Goal: Task Accomplishment & Management: Complete application form

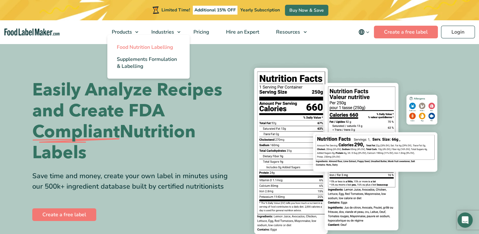
click at [133, 45] on span "Food Nutrition Labelling" at bounding box center [145, 47] width 56 height 7
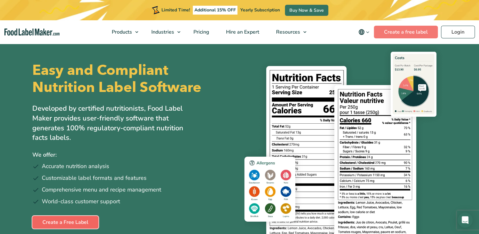
click at [49, 228] on link "Create a Free Label" at bounding box center [65, 222] width 66 height 13
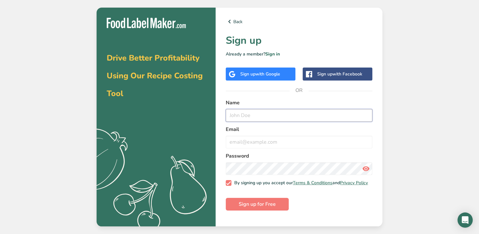
click at [241, 115] on input "text" at bounding box center [299, 115] width 147 height 13
type input "[PERSON_NAME]"
type input "[EMAIL_ADDRESS][DOMAIN_NAME]"
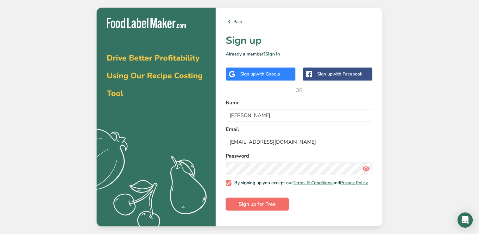
click at [254, 210] on button "Sign up for Free" at bounding box center [257, 204] width 63 height 13
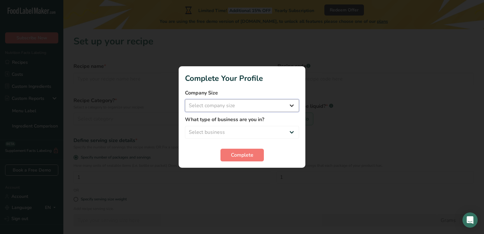
click at [295, 109] on select "Select company size Fewer than 10 Employees 10 to 50 Employees 51 to 500 Employ…" at bounding box center [242, 105] width 114 height 13
select select "1"
click at [185, 99] on select "Select company size Fewer than 10 Employees 10 to 50 Employees 51 to 500 Employ…" at bounding box center [242, 105] width 114 height 13
click at [292, 133] on select "Select business Packaged Food Manufacturer Restaurant & Cafe Bakery Meal Plans …" at bounding box center [242, 132] width 114 height 13
select select "5"
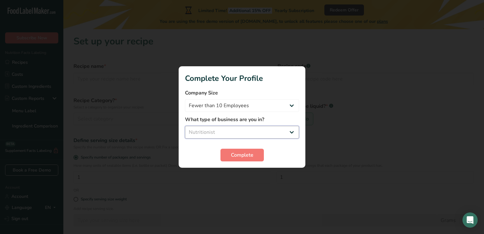
click at [185, 126] on select "Select business Packaged Food Manufacturer Restaurant & Cafe Bakery Meal Plans …" at bounding box center [242, 132] width 114 height 13
click at [242, 159] on button "Complete" at bounding box center [241, 155] width 43 height 13
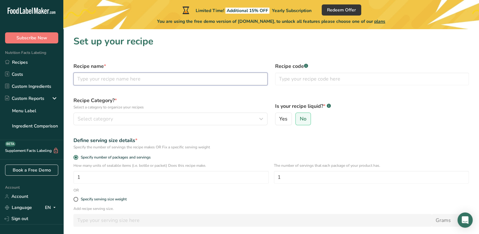
click at [224, 81] on input "text" at bounding box center [170, 79] width 194 height 13
type input "Beet Boost"
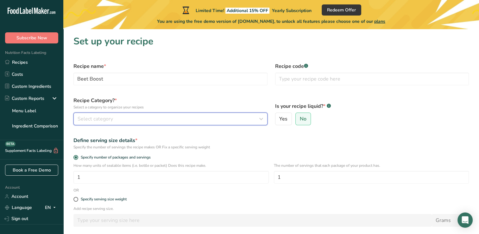
click at [185, 118] on div "Select category" at bounding box center [169, 119] width 182 height 8
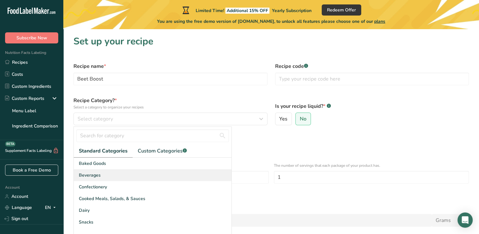
click at [112, 177] on div "Beverages" at bounding box center [153, 175] width 158 height 12
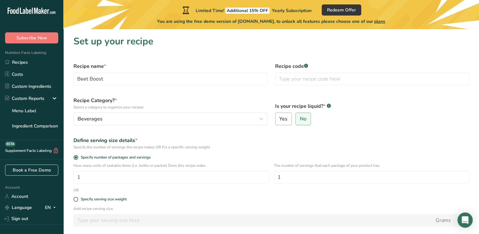
click at [282, 118] on span "Yes" at bounding box center [283, 119] width 8 height 6
click at [280, 118] on input "Yes" at bounding box center [277, 119] width 4 height 4
radio input "true"
radio input "false"
select select "22"
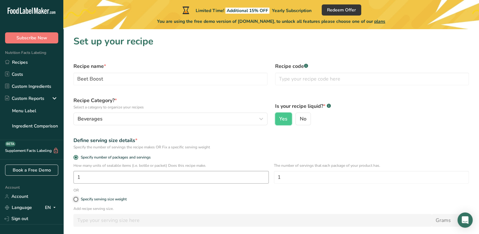
click at [73, 197] on input "Specify serving size weight" at bounding box center [75, 199] width 4 height 4
radio input "true"
radio input "false"
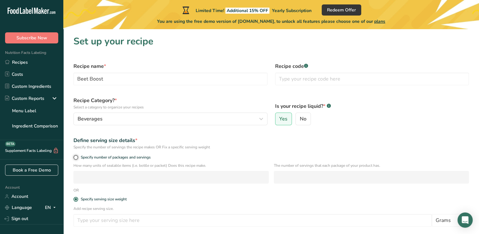
click at [73, 155] on input "Specify number of packages and servings" at bounding box center [75, 157] width 4 height 4
radio input "true"
radio input "false"
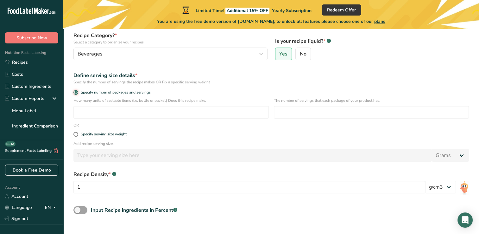
scroll to position [68, 0]
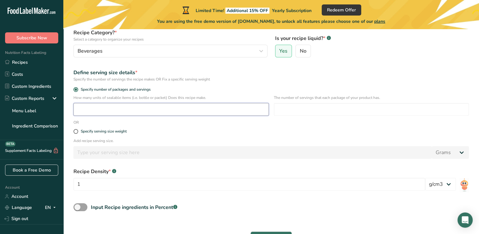
click at [128, 113] on input "number" at bounding box center [170, 109] width 195 height 13
type input "12"
click at [76, 134] on div "Specify serving size weight" at bounding box center [271, 131] width 403 height 13
click at [75, 132] on span at bounding box center [75, 131] width 5 height 5
click at [75, 132] on input "Specify serving size weight" at bounding box center [75, 131] width 4 height 4
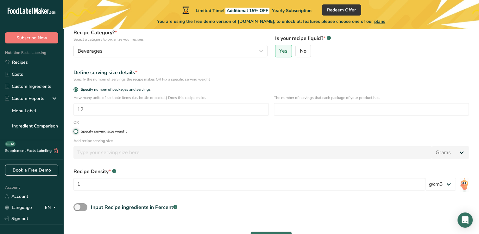
radio input "true"
radio input "false"
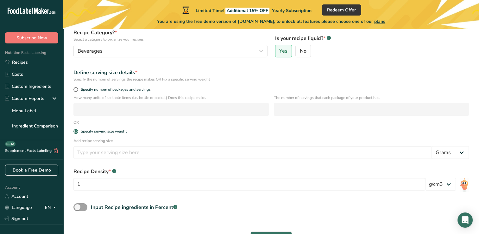
click at [275, 49] on input "Yes" at bounding box center [277, 51] width 4 height 4
click at [296, 49] on input "No" at bounding box center [298, 51] width 4 height 4
radio input "true"
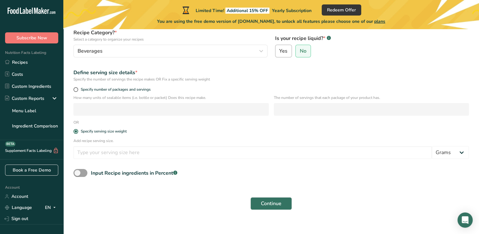
click at [285, 50] on span "Yes" at bounding box center [283, 51] width 8 height 6
click at [280, 50] on input "Yes" at bounding box center [277, 51] width 4 height 4
radio input "true"
radio input "false"
select select "22"
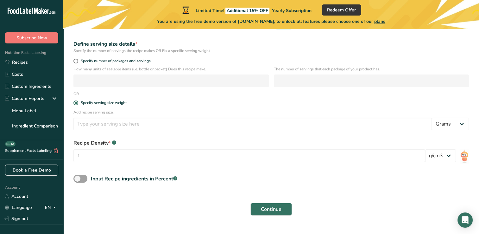
scroll to position [108, 0]
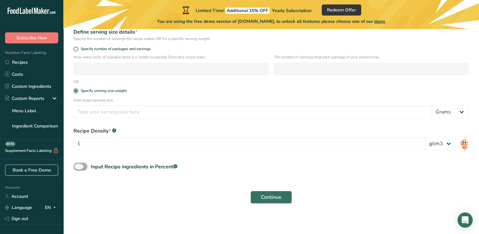
click at [81, 167] on span at bounding box center [80, 166] width 14 height 8
click at [78, 167] on input "Input Recipe ingredients in Percent .a-a{fill:#347362;}.b-a{fill:#fff;}" at bounding box center [75, 166] width 4 height 4
checkbox input "true"
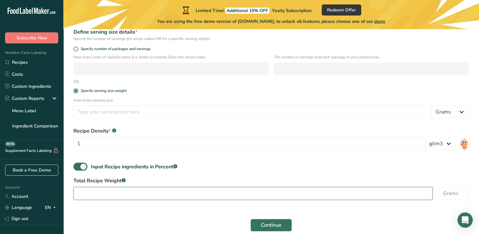
click at [202, 190] on input "number" at bounding box center [252, 193] width 359 height 13
type input "12"
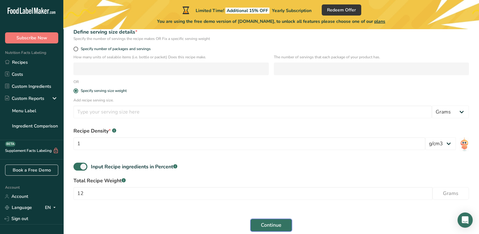
click at [280, 228] on span "Continue" at bounding box center [271, 225] width 21 height 8
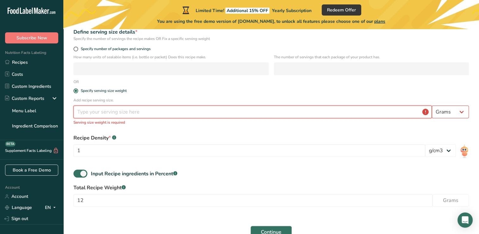
click at [324, 108] on input "number" at bounding box center [252, 111] width 358 height 13
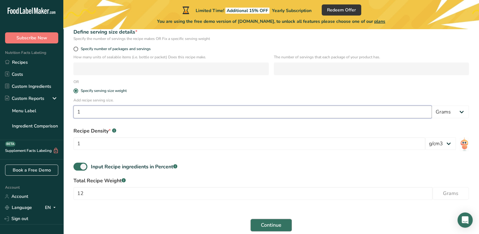
type input "1"
click at [271, 226] on span "Continue" at bounding box center [271, 225] width 21 height 8
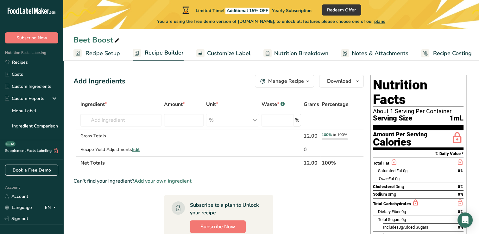
click at [302, 84] on div "Manage Recipe" at bounding box center [286, 81] width 36 height 8
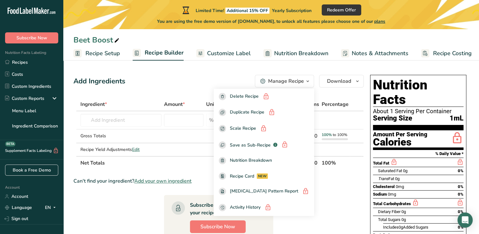
click at [320, 203] on section "Ingredient * Amount * Unit * Waste * .a-a{fill:#347362;}.b-a{fill:#fff;} Grams …" at bounding box center [218, 238] width 290 height 280
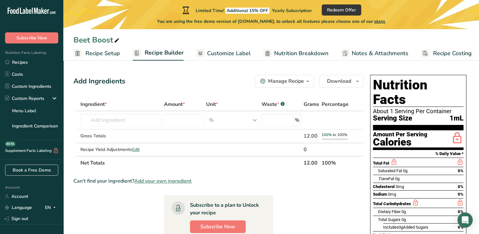
click at [110, 55] on span "Recipe Setup" at bounding box center [102, 53] width 35 height 9
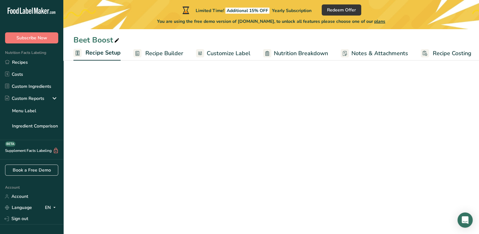
scroll to position [0, 2]
select select "22"
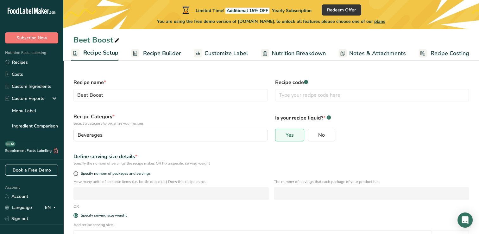
click at [172, 54] on span "Recipe Builder" at bounding box center [162, 53] width 38 height 9
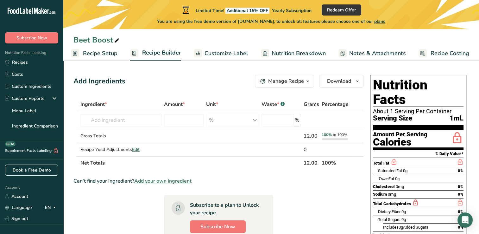
click at [217, 52] on span "Customize Label" at bounding box center [227, 53] width 44 height 9
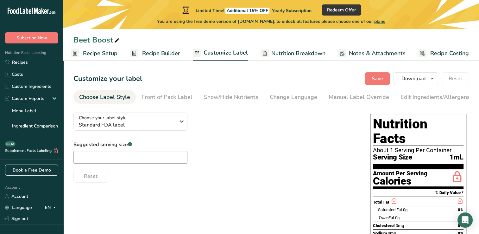
click at [288, 55] on span "Nutrition Breakdown" at bounding box center [298, 53] width 54 height 9
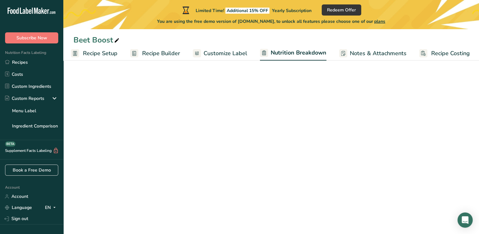
scroll to position [0, 3]
select select "Calories"
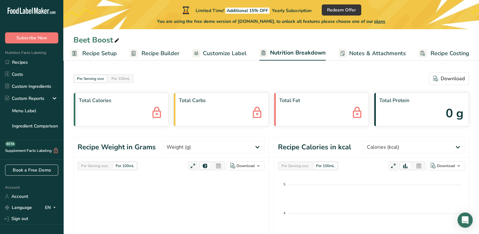
click at [352, 54] on span "Notes & Attachments" at bounding box center [377, 53] width 57 height 9
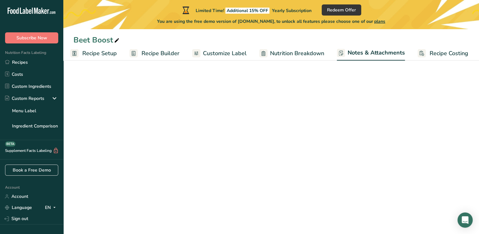
scroll to position [0, 3]
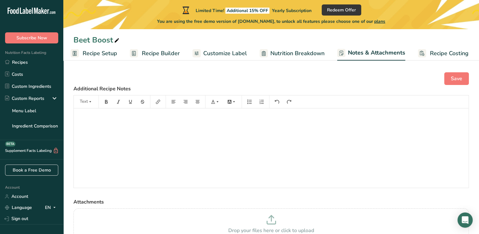
click at [174, 53] on span "Recipe Builder" at bounding box center [161, 53] width 38 height 9
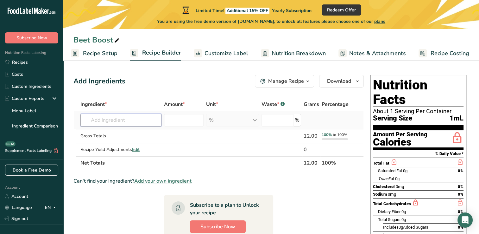
click at [123, 123] on input "text" at bounding box center [120, 120] width 81 height 13
type input "beets, red a"
click at [125, 142] on div "Add your own ingredient" at bounding box center [120, 143] width 71 height 7
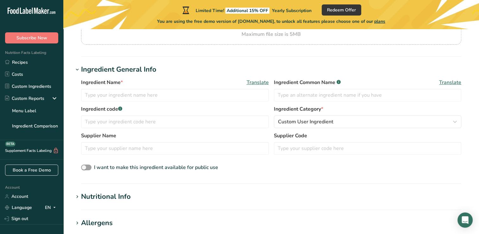
scroll to position [101, 0]
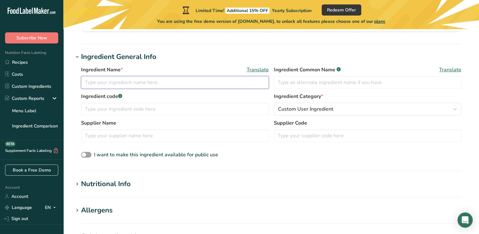
click at [194, 87] on input "text" at bounding box center [175, 82] width 188 height 13
click at [146, 80] on input "beets red apples oranges carrot" at bounding box center [175, 82] width 188 height 13
click at [160, 81] on input "beets red apples oranges carrot" at bounding box center [175, 82] width 188 height 13
type input "beets red apples oranges carrots lemon ginger"
click at [313, 85] on input "text" at bounding box center [368, 82] width 188 height 13
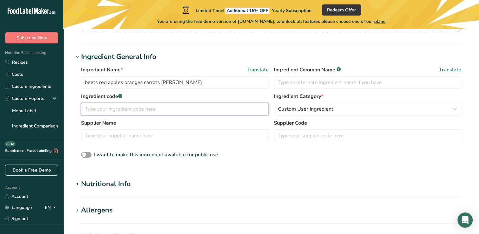
click at [185, 110] on input "text" at bounding box center [175, 109] width 188 height 13
click at [118, 113] on input "text" at bounding box center [175, 109] width 188 height 13
type input "BB"
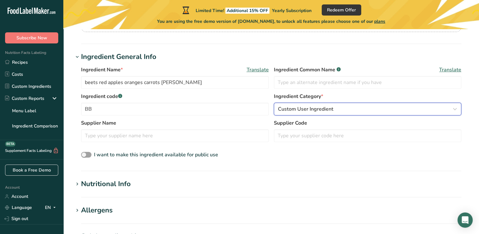
click at [307, 113] on button "Custom User Ingredient" at bounding box center [368, 109] width 188 height 13
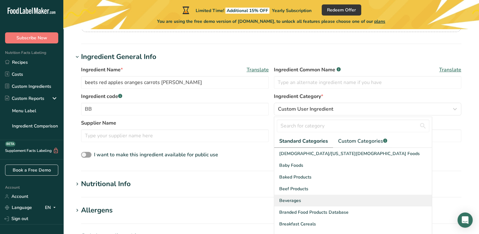
click at [309, 199] on div "Beverages" at bounding box center [353, 200] width 158 height 12
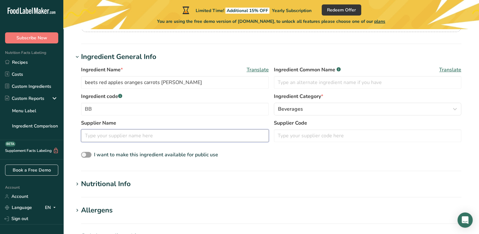
click at [185, 135] on input "text" at bounding box center [175, 135] width 188 height 13
type input "Fresh and Tasty LLC"
click at [301, 138] on input "text" at bounding box center [368, 135] width 188 height 13
click at [233, 163] on div "Ingredient Name * Translate beets red apples oranges carrots lemon ginger Ingre…" at bounding box center [270, 112] width 395 height 101
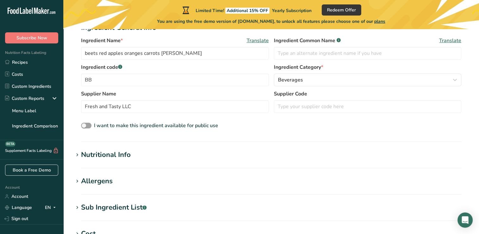
scroll to position [139, 0]
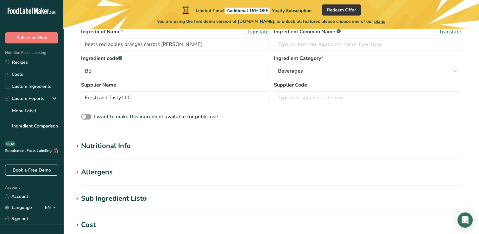
click at [154, 150] on h1 "Nutritional Info" at bounding box center [270, 146] width 395 height 10
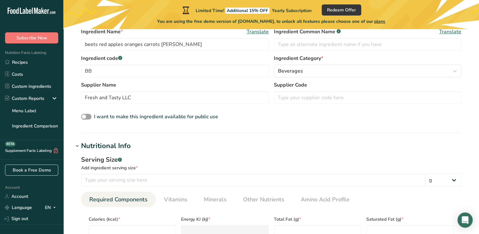
click at [154, 150] on h1 "Nutritional Info" at bounding box center [270, 146] width 395 height 10
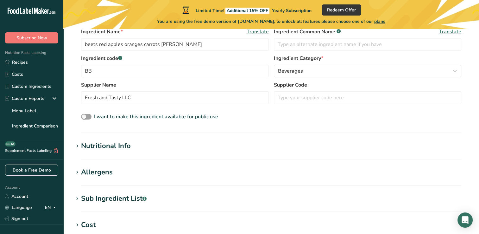
click at [131, 147] on h1 "Nutritional Info" at bounding box center [270, 146] width 395 height 10
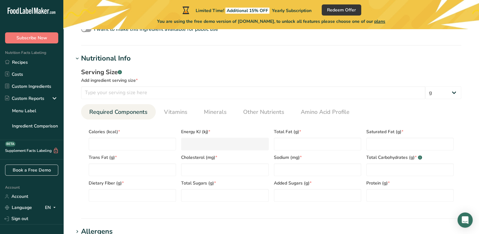
scroll to position [228, 0]
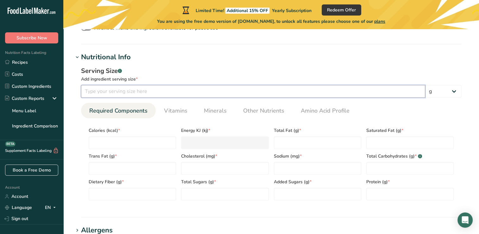
click at [146, 93] on input "number" at bounding box center [253, 91] width 344 height 13
type input "1"
click at [119, 142] on input "number" at bounding box center [132, 142] width 87 height 13
type input "1"
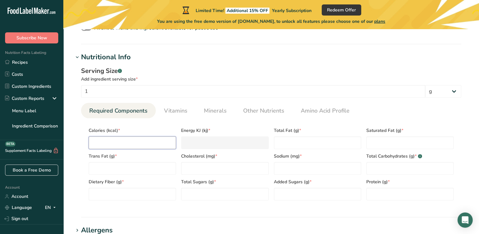
type KJ "4.2"
type input "15"
type KJ "62.8"
type input "150"
type KJ "627.6"
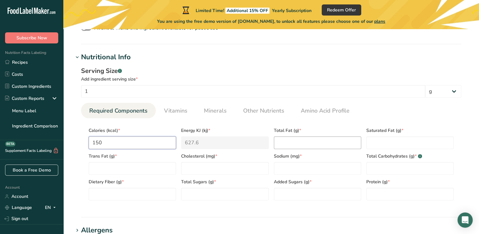
type input "150"
click at [305, 140] on Fat "number" at bounding box center [317, 142] width 87 height 13
type Fat "0"
click at [388, 146] on Fat "number" at bounding box center [409, 142] width 87 height 13
type Fat "0"
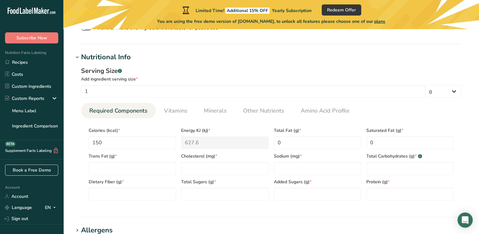
click at [146, 175] on div "Dietary Fiber (g) *" at bounding box center [132, 187] width 92 height 26
click at [146, 171] on Fat "number" at bounding box center [132, 168] width 87 height 13
type Fat "0"
click at [212, 170] on input "number" at bounding box center [224, 168] width 87 height 13
type input "0"
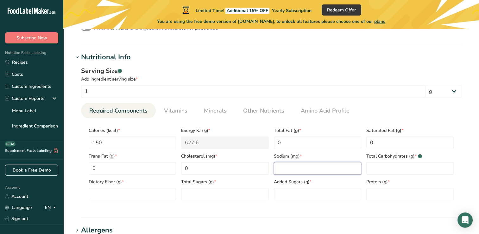
click at [317, 170] on input "number" at bounding box center [317, 168] width 87 height 13
type input "70"
click at [379, 169] on Carbohydrates "number" at bounding box center [409, 168] width 87 height 13
type Carbohydrates "37"
click at [139, 193] on Fiber "number" at bounding box center [132, 193] width 87 height 13
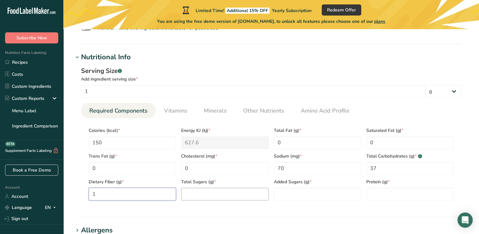
type Fiber "1"
click at [202, 194] on Sugars "number" at bounding box center [224, 193] width 87 height 13
type Sugars "32"
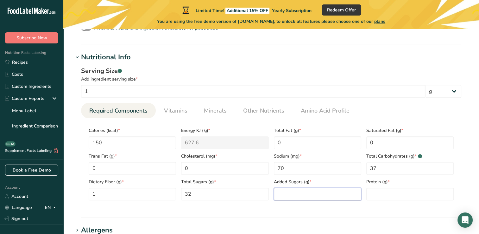
click at [285, 193] on Sugars "number" at bounding box center [317, 193] width 87 height 13
type Sugars "0"
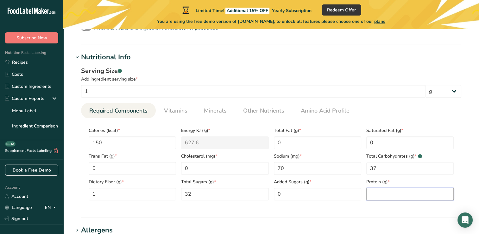
click at [402, 194] on input "number" at bounding box center [409, 193] width 87 height 13
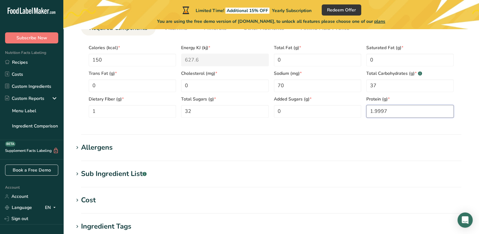
scroll to position [313, 0]
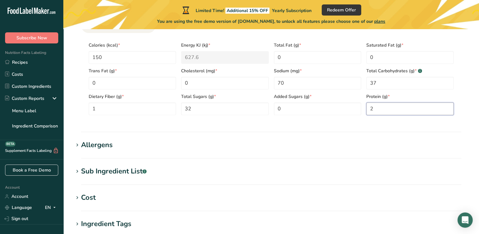
type input "2"
click at [419, 126] on section "Nutritional Info Serving Size .a-a{fill:#347362;}.b-a{fill:#fff;} Add ingredien…" at bounding box center [270, 49] width 395 height 165
click at [98, 147] on div "Allergens" at bounding box center [97, 145] width 32 height 10
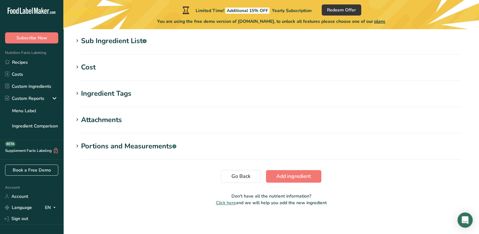
scroll to position [476, 0]
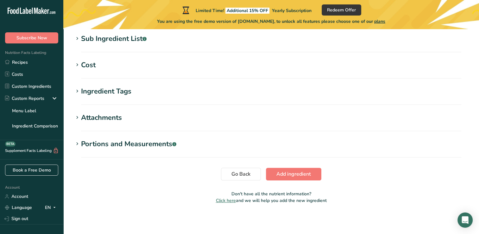
click at [89, 70] on section "Cost Price($) .a-a{fill:#347362;}.b-a{fill:#fff;} Amount Unit Grams kg mg mcg l…" at bounding box center [270, 69] width 395 height 19
click at [89, 65] on div "Cost" at bounding box center [88, 65] width 15 height 10
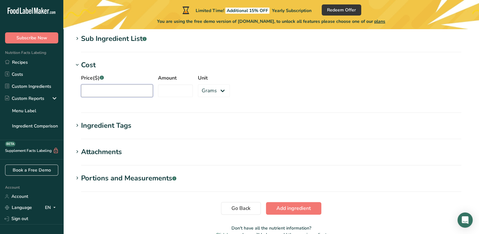
click at [135, 93] on input "Price($) .a-a{fill:#347362;}.b-a{fill:#fff;}" at bounding box center [117, 90] width 72 height 13
type input "8"
click at [174, 94] on input "Amount" at bounding box center [175, 90] width 35 height 13
type input "1"
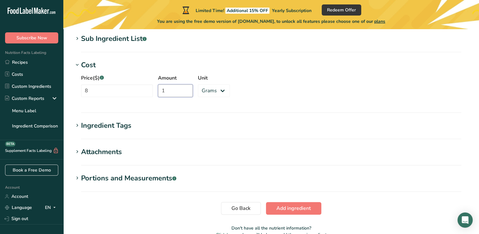
type input "1"
click at [95, 131] on section "Ingredient Tags Add tags Standard Tags Custom Tags Source of Antioxidants Prebi…" at bounding box center [270, 129] width 395 height 19
click at [100, 128] on div "Ingredient Tags" at bounding box center [106, 125] width 50 height 10
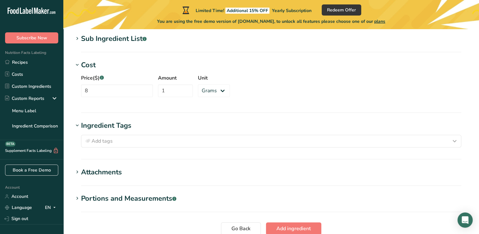
click at [116, 167] on div "Attachments" at bounding box center [101, 172] width 41 height 10
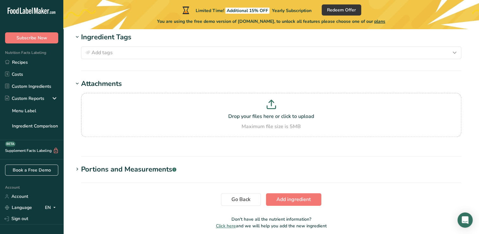
scroll to position [589, 0]
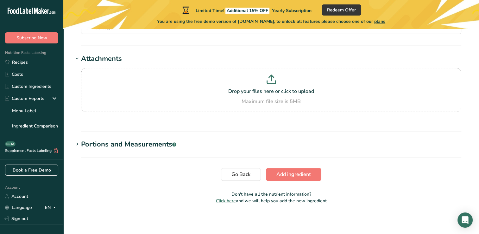
click at [169, 147] on div "Portions and Measurements .a-a{fill:#347362;}.b-a{fill:#fff;}" at bounding box center [128, 144] width 95 height 10
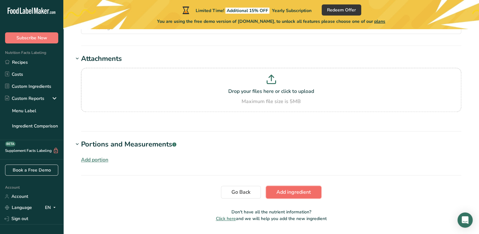
click at [294, 192] on span "Add ingredient" at bounding box center [293, 192] width 35 height 8
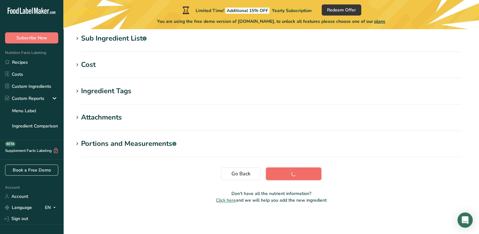
scroll to position [136, 0]
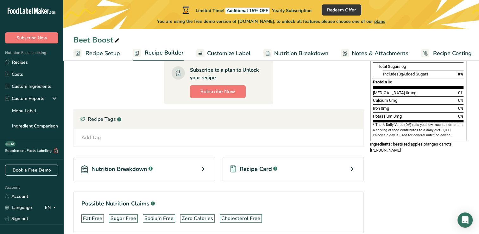
scroll to position [143, 0]
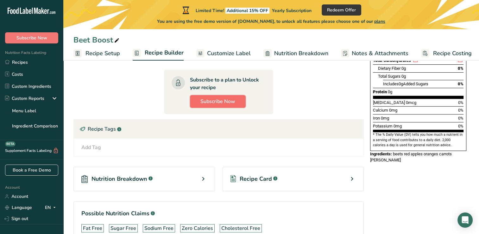
click at [214, 103] on span "Subscribe Now" at bounding box center [217, 102] width 35 height 8
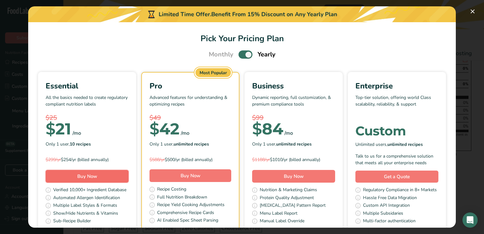
click at [97, 177] on span "Buy Now" at bounding box center [87, 176] width 20 height 6
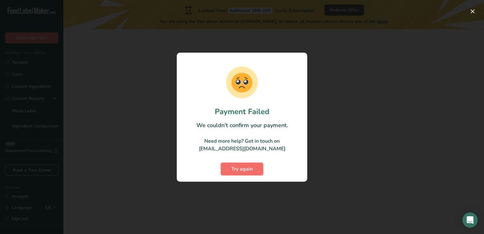
click at [242, 169] on span "Try again" at bounding box center [242, 169] width 22 height 8
